Goal: Information Seeking & Learning: Find specific fact

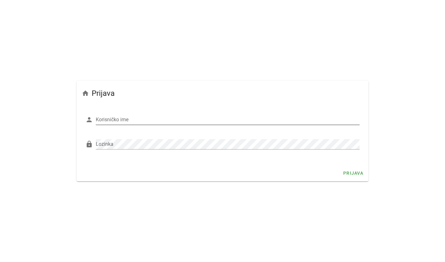
click at [100, 119] on input "Korisničko ime" at bounding box center [228, 120] width 264 height 10
type input "esunara"
click at [109, 143] on div "Lozinka" at bounding box center [228, 144] width 264 height 10
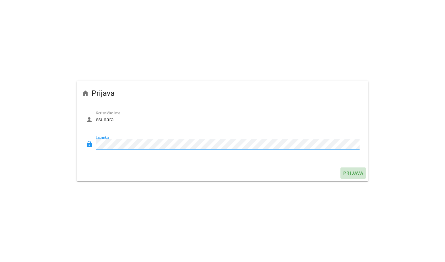
click at [355, 174] on span "Prijava" at bounding box center [353, 173] width 20 height 5
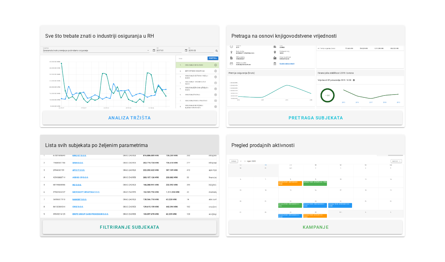
click at [137, 165] on div at bounding box center [129, 186] width 179 height 63
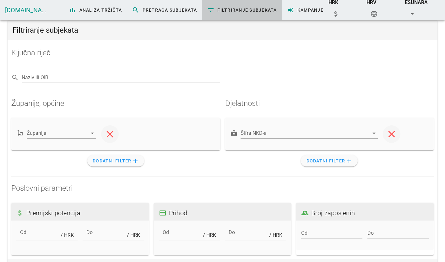
click at [36, 76] on div "Naziv ili OIB" at bounding box center [121, 78] width 199 height 10
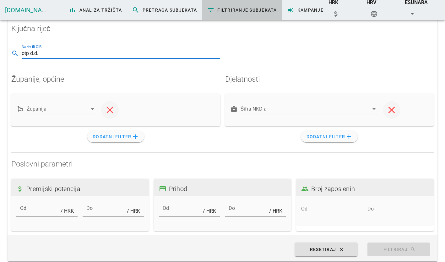
scroll to position [31, 0]
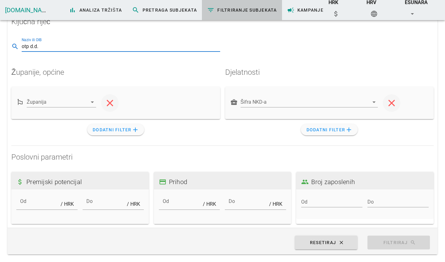
type input "otp d.d."
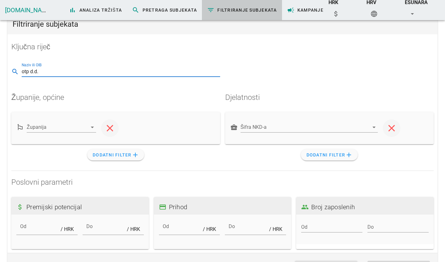
scroll to position [0, 0]
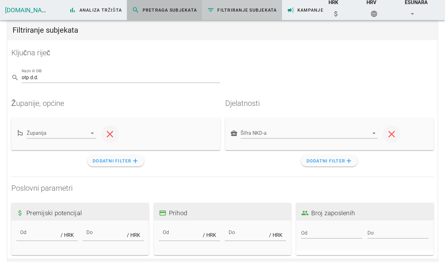
click at [137, 9] on span "search Pretraga subjekata" at bounding box center [164, 10] width 65 height 8
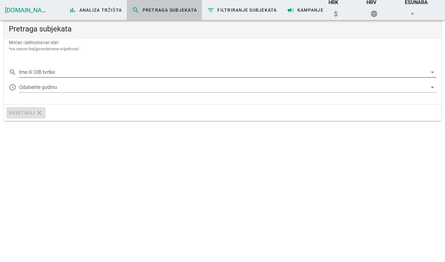
click at [38, 73] on input "Ime ili OIB tvrtke" at bounding box center [223, 72] width 408 height 10
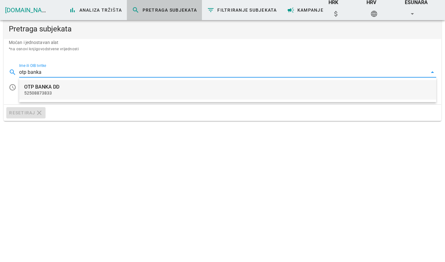
click at [35, 85] on div "OTP BANKA DD" at bounding box center [227, 87] width 407 height 6
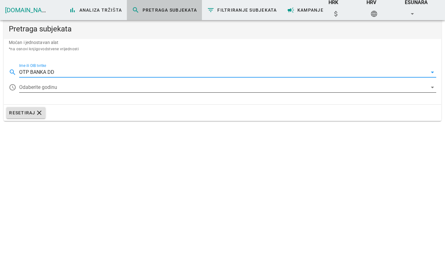
type input "OTP BANKA DD"
click at [434, 86] on icon "arrow_drop_down" at bounding box center [433, 88] width 8 height 8
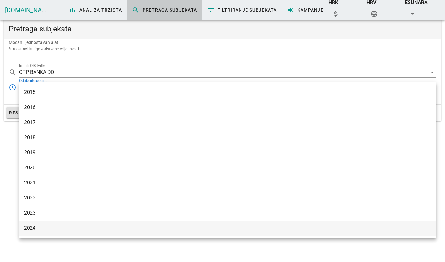
click at [38, 227] on div "2024" at bounding box center [227, 228] width 407 height 6
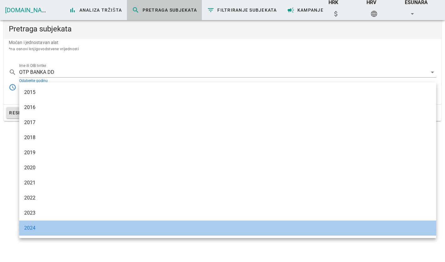
click at [63, 230] on div "2024" at bounding box center [227, 228] width 407 height 6
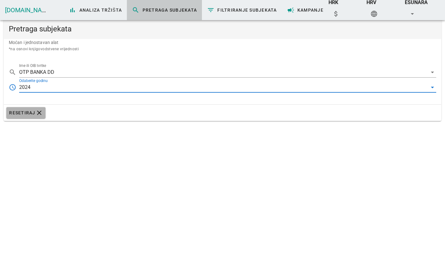
click at [19, 112] on span "Resetiraj clear" at bounding box center [26, 113] width 34 height 8
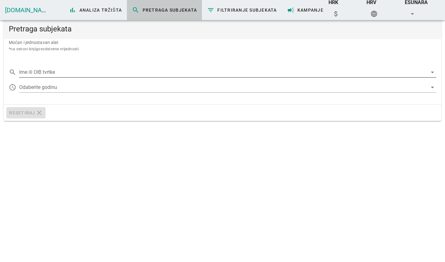
click at [32, 68] on input "Ime ili OIB tvrtke" at bounding box center [223, 72] width 408 height 10
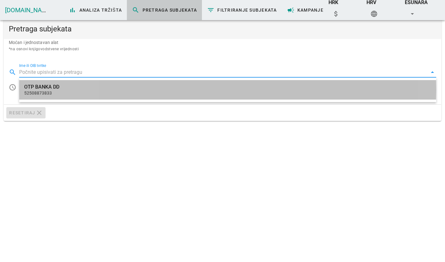
click at [40, 90] on div "OTP BANKA DD 52508873833" at bounding box center [227, 89] width 407 height 19
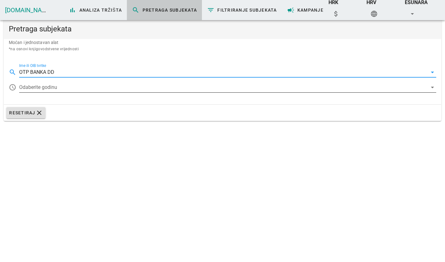
click at [57, 87] on div at bounding box center [223, 87] width 408 height 10
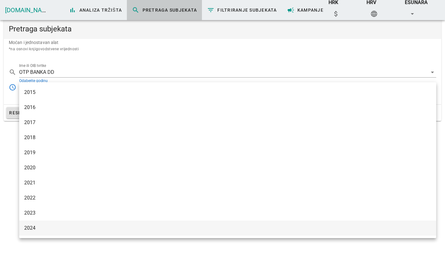
click at [32, 228] on div "2024" at bounding box center [227, 228] width 407 height 6
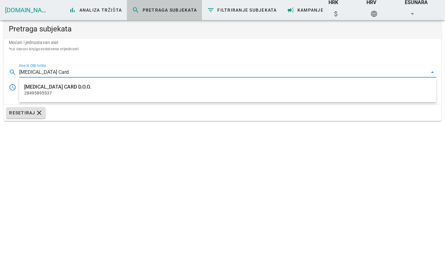
click at [58, 91] on div "28495895537" at bounding box center [227, 92] width 407 height 5
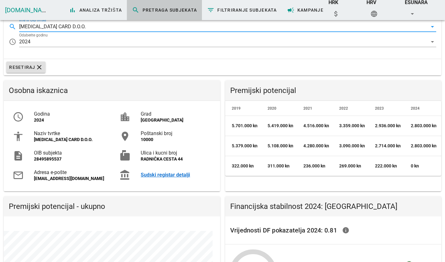
scroll to position [77, 0]
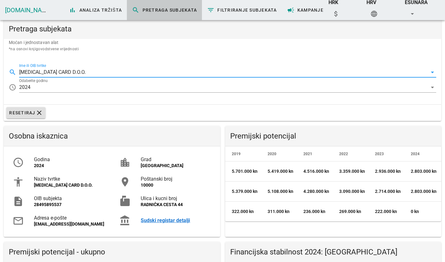
drag, startPoint x: 64, startPoint y: 71, endPoint x: 16, endPoint y: 71, distance: 47.8
click at [16, 71] on div "search Ime ili OIB tvrtke [MEDICAL_DATA] CARD D.O.O. arrow_drop_down" at bounding box center [223, 70] width 428 height 14
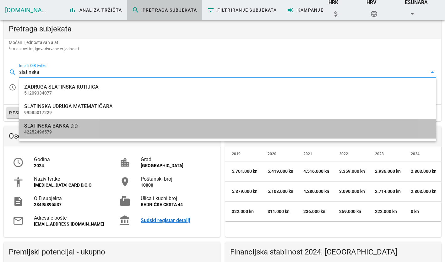
click at [59, 124] on div "SLATINSKA BANKA D.D." at bounding box center [227, 126] width 407 height 6
type input "SLATINSKA BANKA D.D."
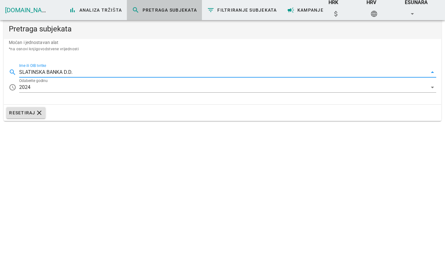
click at [68, 88] on div "2024" at bounding box center [223, 87] width 408 height 10
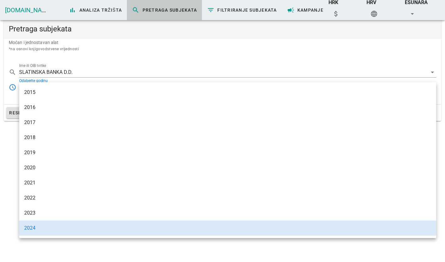
click at [58, 226] on div "2024" at bounding box center [227, 228] width 407 height 6
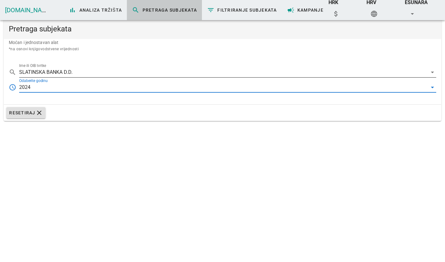
click at [86, 73] on input "SLATINSKA BANKA D.D." at bounding box center [223, 72] width 408 height 10
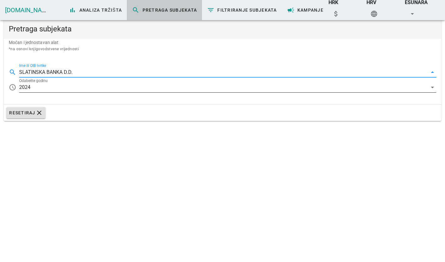
click at [96, 89] on div "2024" at bounding box center [223, 87] width 408 height 10
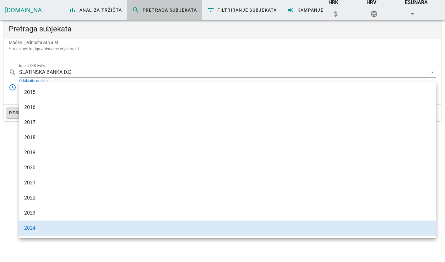
click at [53, 228] on div "2024" at bounding box center [227, 228] width 407 height 6
click at [171, 60] on div "search Ime ili OIB tvrtke SLATINSKA BANKA D.D. arrow_drop_down access_time Odab…" at bounding box center [223, 80] width 438 height 47
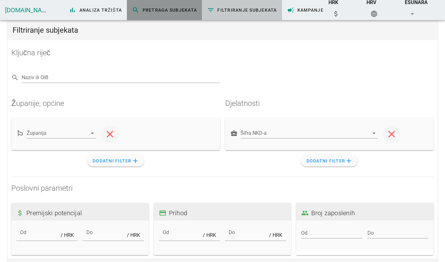
click at [142, 8] on span "search Pretraga subjekata" at bounding box center [164, 10] width 65 height 8
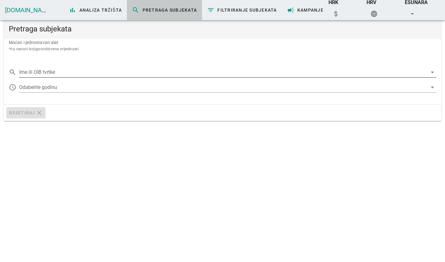
click at [39, 67] on div "search Ime ili OIB tvrtke arrow_drop_down" at bounding box center [223, 70] width 428 height 14
click at [36, 72] on input "Ime ili OIB tvrtke" at bounding box center [223, 72] width 408 height 10
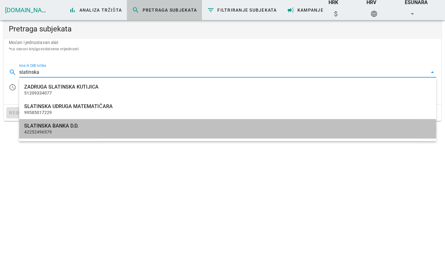
click at [45, 125] on div "SLATINSKA BANKA D.D." at bounding box center [227, 126] width 407 height 6
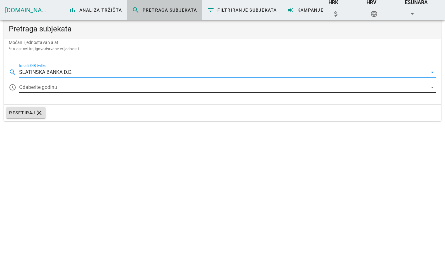
click at [431, 88] on icon "arrow_drop_down" at bounding box center [433, 88] width 8 height 8
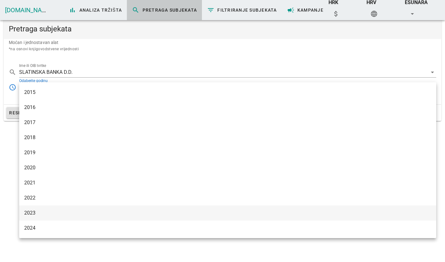
click at [41, 212] on div "2023" at bounding box center [227, 213] width 407 height 6
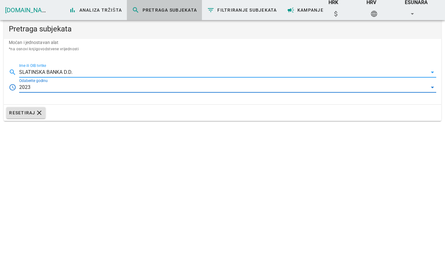
click at [77, 73] on input "SLATINSKA BANKA D.D." at bounding box center [223, 72] width 408 height 10
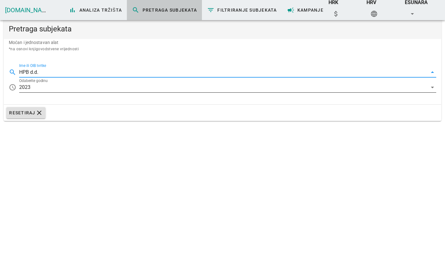
type input "HPB d.d."
click at [432, 86] on icon "arrow_drop_down" at bounding box center [433, 88] width 8 height 8
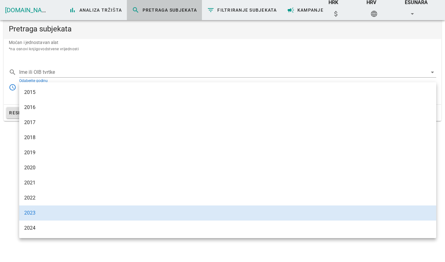
click at [53, 230] on div "2024" at bounding box center [227, 228] width 407 height 6
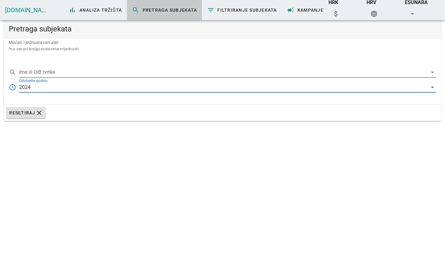
click at [31, 71] on input "Ime ili OIB tvrtke" at bounding box center [223, 72] width 408 height 10
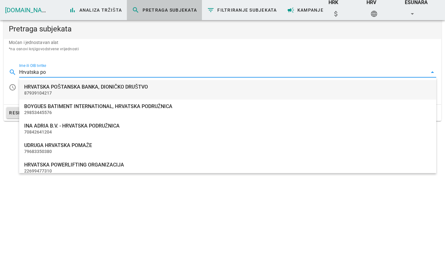
click at [54, 89] on div "HRVATSKA POŠTANSKA BANKA, DIONIČKO DRUŠTVO" at bounding box center [227, 87] width 407 height 6
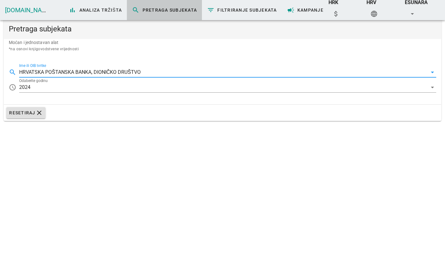
drag, startPoint x: 141, startPoint y: 70, endPoint x: 9, endPoint y: 77, distance: 131.5
click at [9, 77] on div "search Ime ili OIB tvrtke HRVATSKA POŠTANSKA BANKA, DIONIČKO DRUŠTVO arrow_drop…" at bounding box center [223, 70] width 428 height 14
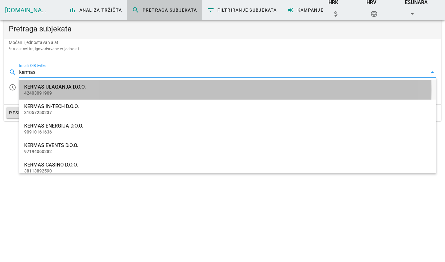
click at [75, 88] on div "KERMAS ULAGANJA D.O.O." at bounding box center [227, 87] width 407 height 6
type input "KERMAS ULAGANJA D.O.O."
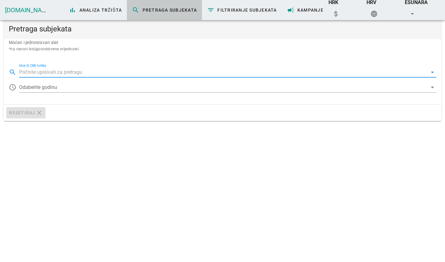
click at [39, 72] on input "Ime ili OIB tvrtke" at bounding box center [223, 72] width 408 height 10
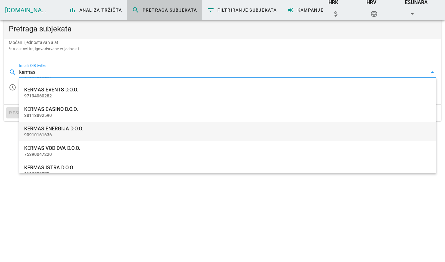
scroll to position [46, 0]
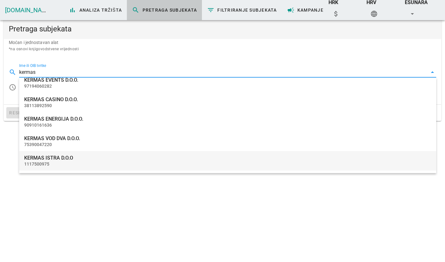
click at [35, 161] on div "KERMAS ISTRA D.O.O 1117500975" at bounding box center [227, 160] width 407 height 19
type input "KERMAS ISTRA D.O.O"
